Goal: Transaction & Acquisition: Purchase product/service

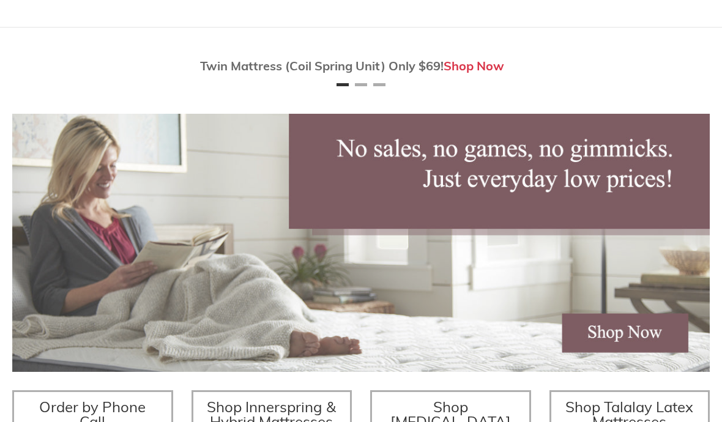
scroll to position [118, 0]
click at [636, 341] on img at bounding box center [361, 243] width 698 height 258
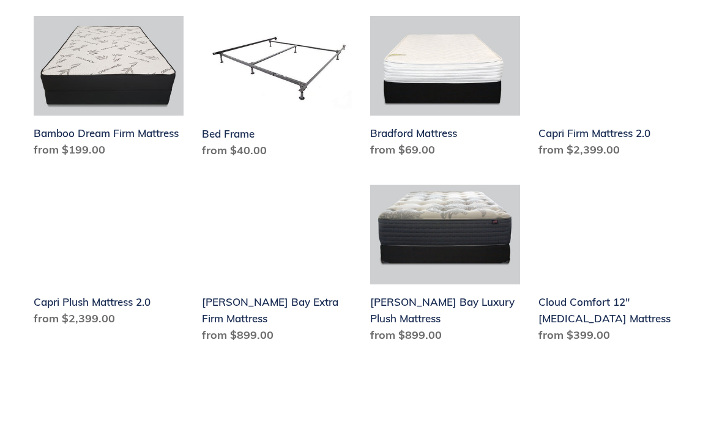
scroll to position [678, 0]
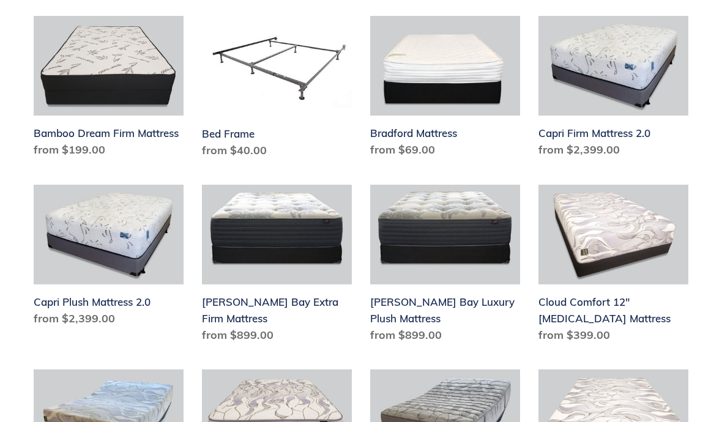
click at [649, 253] on link "Cloud Comfort 12" [MEDICAL_DATA] Mattress" at bounding box center [613, 266] width 150 height 163
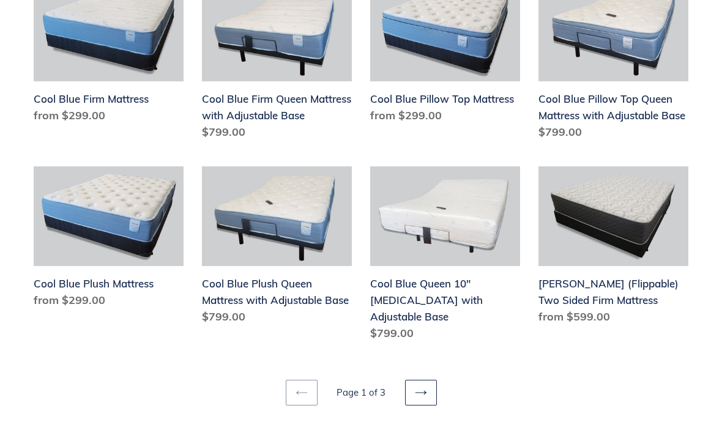
scroll to position [1470, 0]
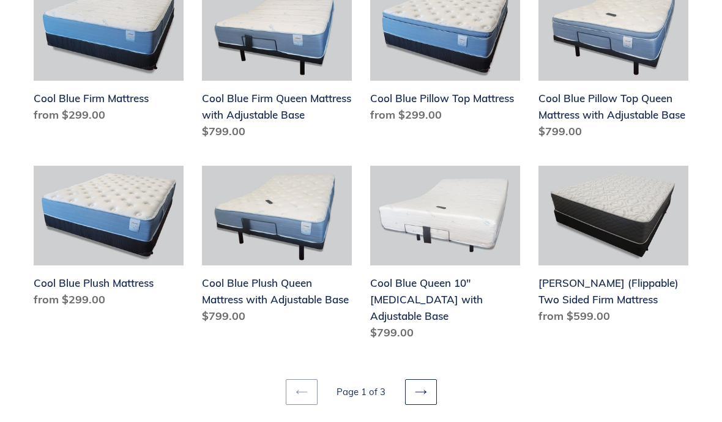
click at [423, 390] on icon at bounding box center [420, 392] width 11 height 4
